Goal: Transaction & Acquisition: Purchase product/service

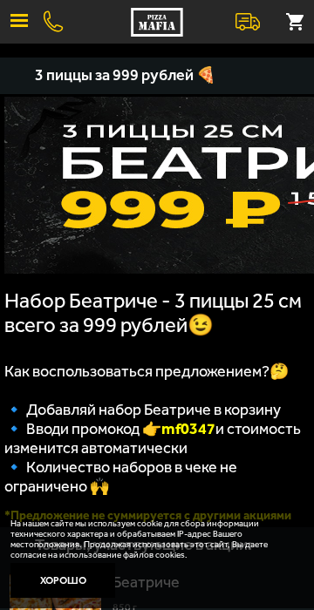
click at [21, 20] on span "button" at bounding box center [18, 20] width 17 height 3
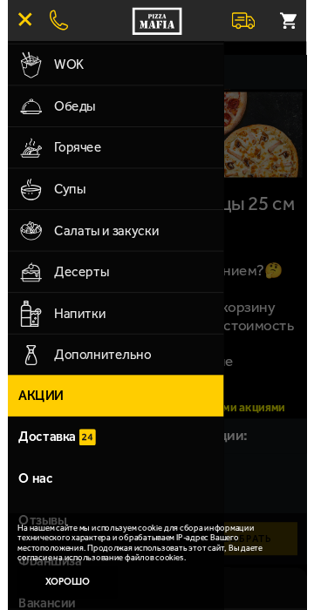
scroll to position [317, 0]
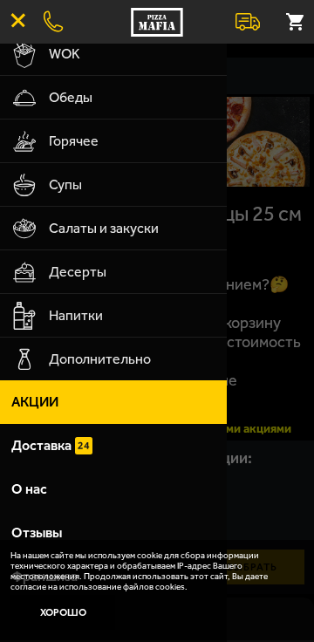
click at [59, 449] on span "Доставка" at bounding box center [41, 446] width 60 height 14
